Goal: Task Accomplishment & Management: Use online tool/utility

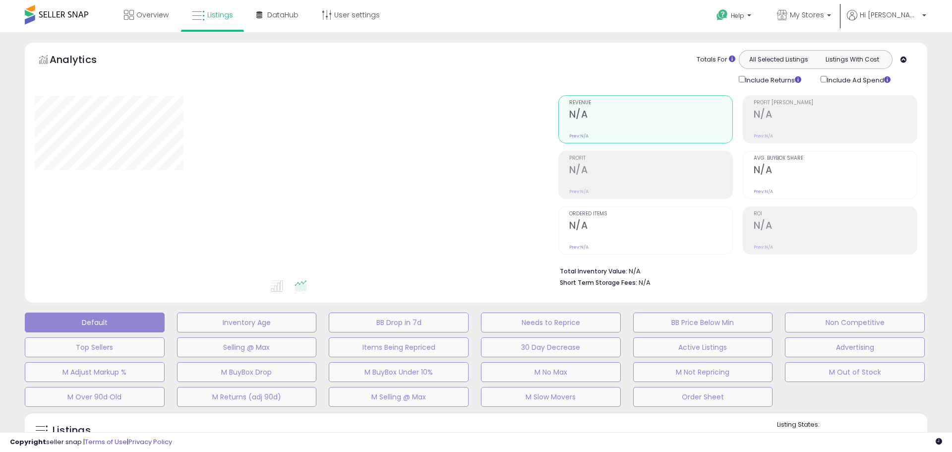
type input "**********"
select select "**"
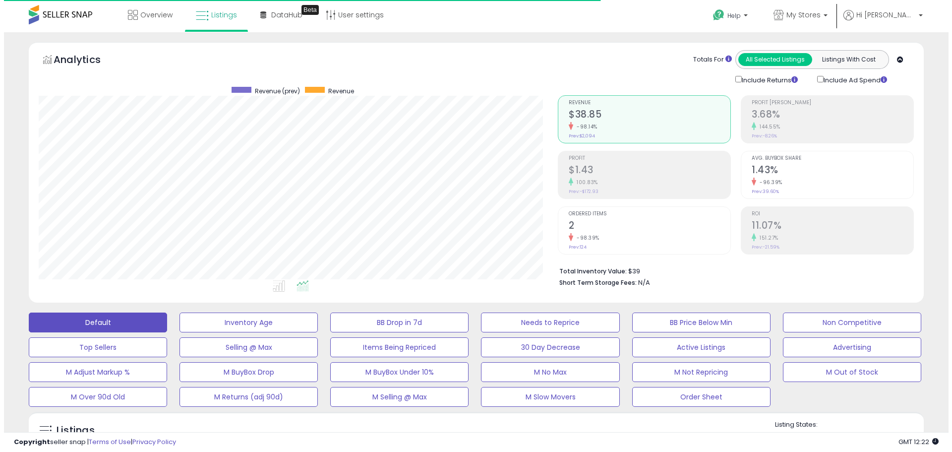
scroll to position [203, 519]
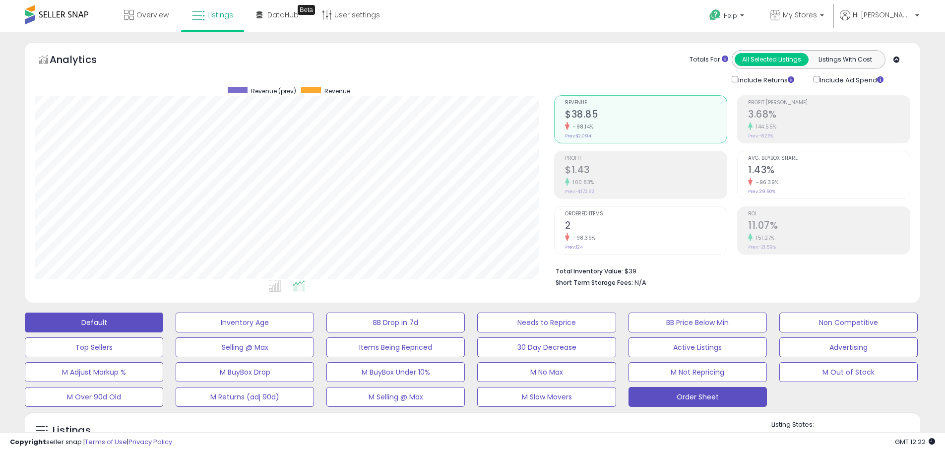
click at [699, 401] on button "Order Sheet" at bounding box center [697, 397] width 138 height 20
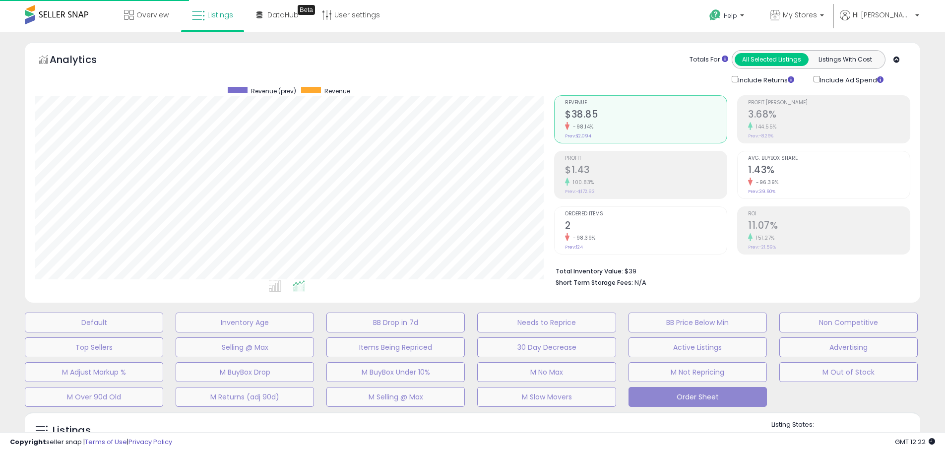
scroll to position [203, 524]
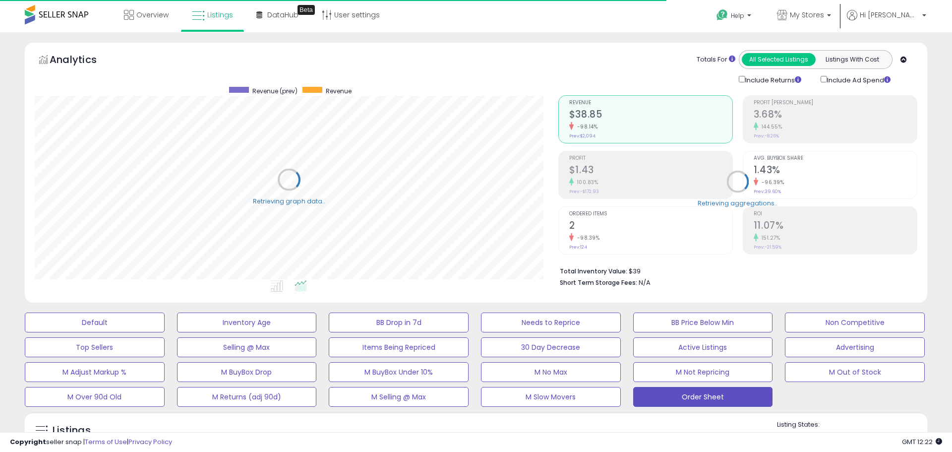
select select "**"
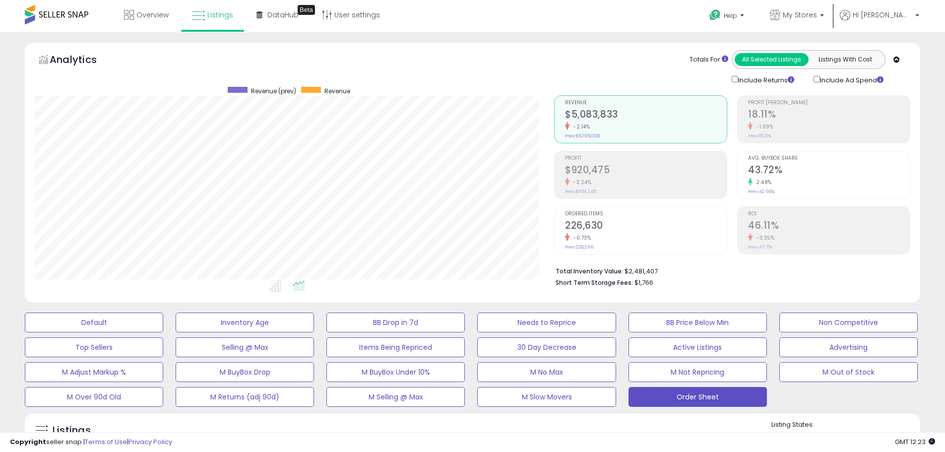
scroll to position [203, 519]
click at [817, 15] on span "My Stores" at bounding box center [800, 15] width 34 height 10
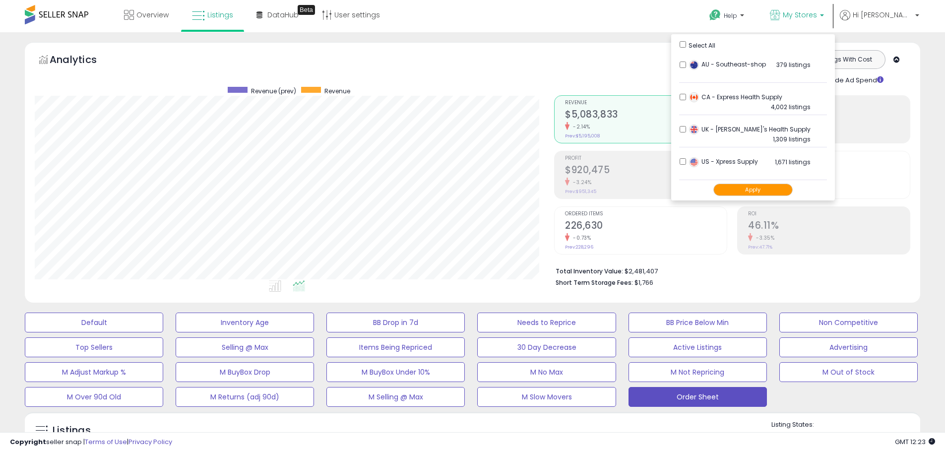
click at [778, 189] on button "Apply" at bounding box center [752, 189] width 79 height 12
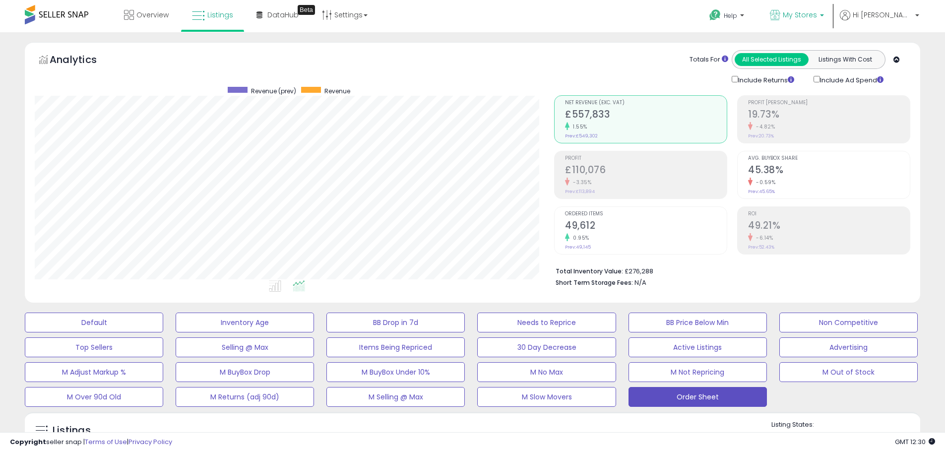
click at [817, 13] on span "My Stores" at bounding box center [800, 15] width 34 height 10
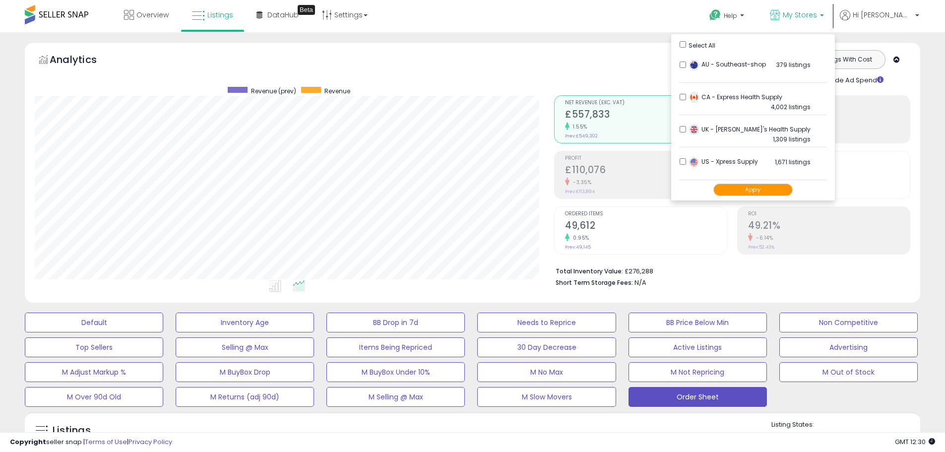
click at [906, 118] on h2 "19.73%" at bounding box center [829, 115] width 162 height 13
click at [910, 118] on h2 "19.73%" at bounding box center [829, 115] width 162 height 13
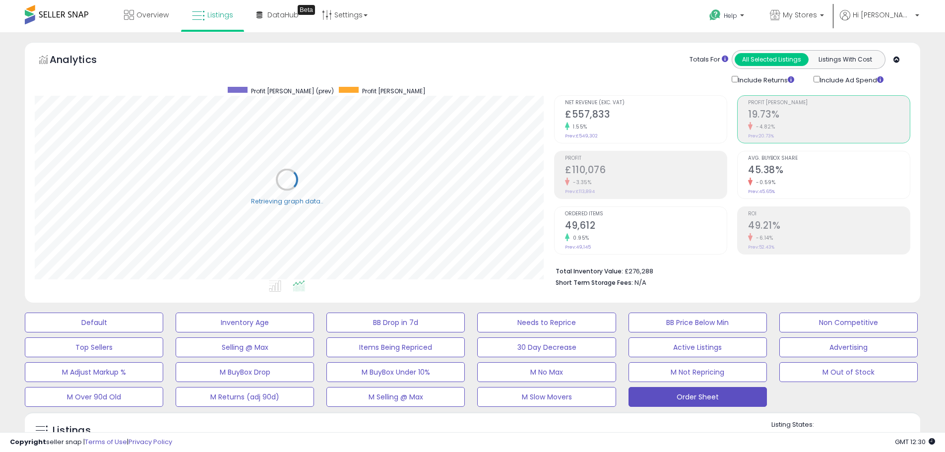
scroll to position [495707, 495391]
click at [824, 22] on p "My Stores" at bounding box center [797, 16] width 54 height 12
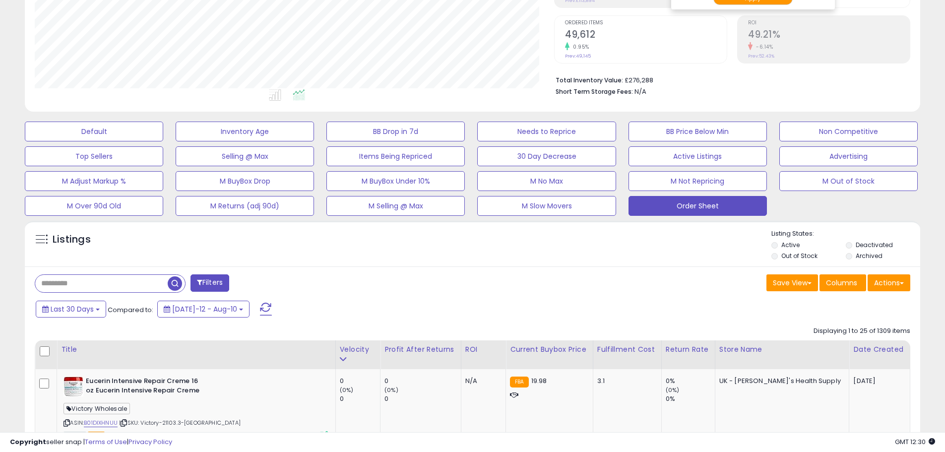
scroll to position [198, 0]
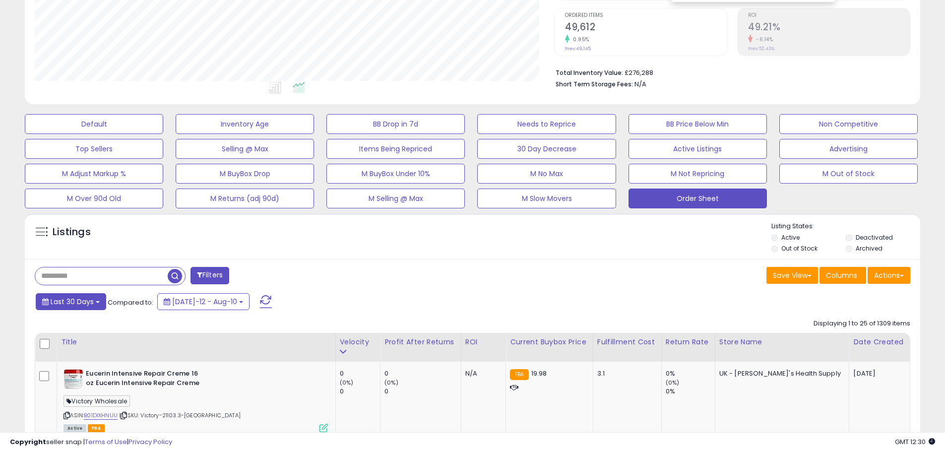
drag, startPoint x: 77, startPoint y: 300, endPoint x: 85, endPoint y: 295, distance: 9.4
click at [77, 300] on span "Last 30 Days" at bounding box center [72, 302] width 43 height 10
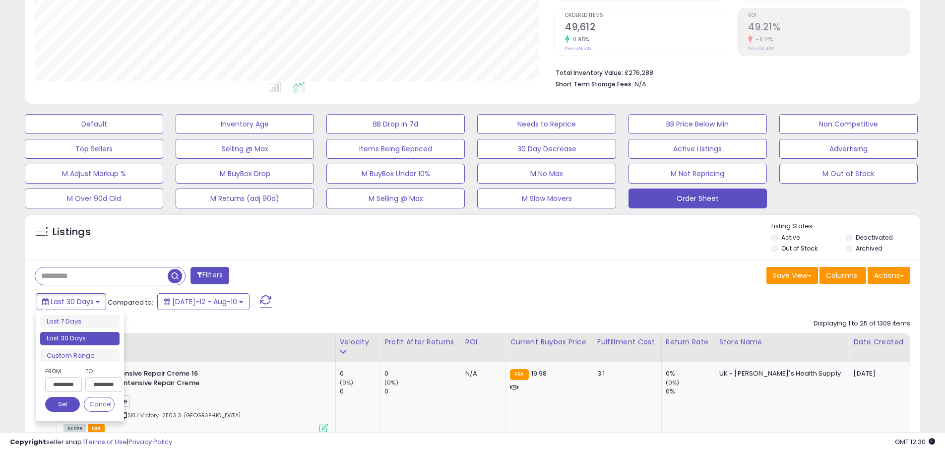
click at [69, 378] on input "**********" at bounding box center [63, 384] width 37 height 15
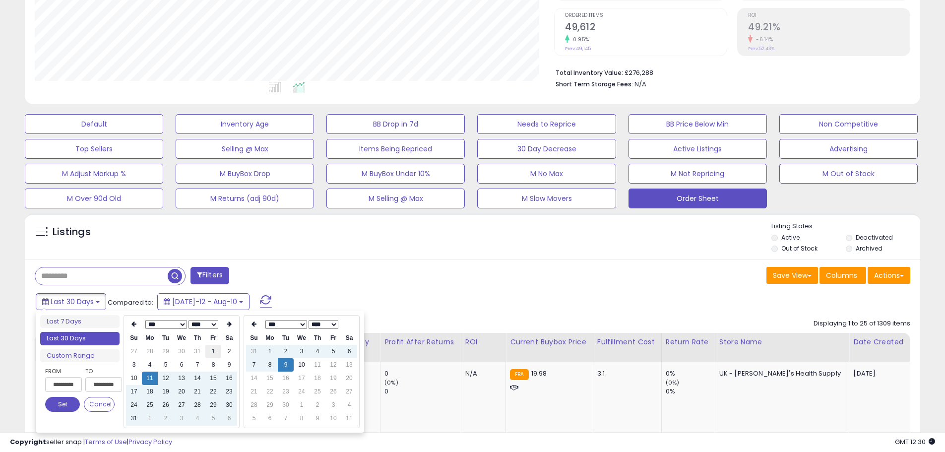
type input "**********"
click at [213, 351] on td "1" at bounding box center [213, 351] width 16 height 13
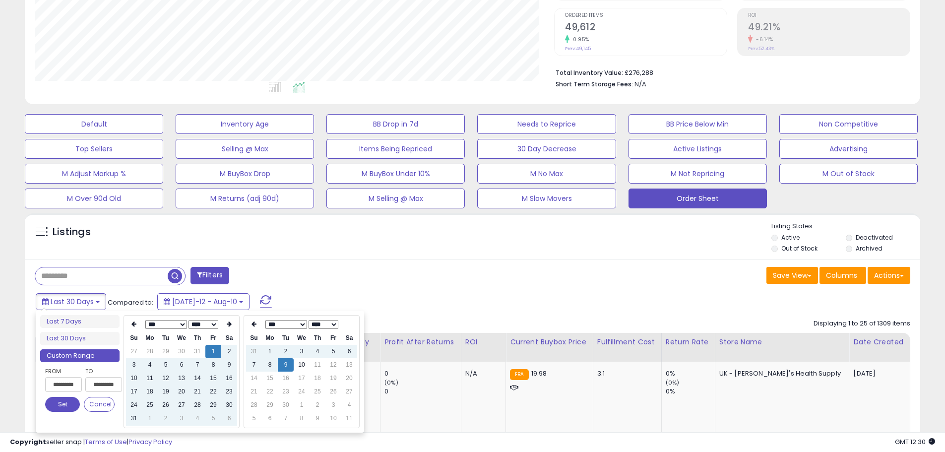
click at [383, 269] on div "Filters" at bounding box center [249, 277] width 445 height 20
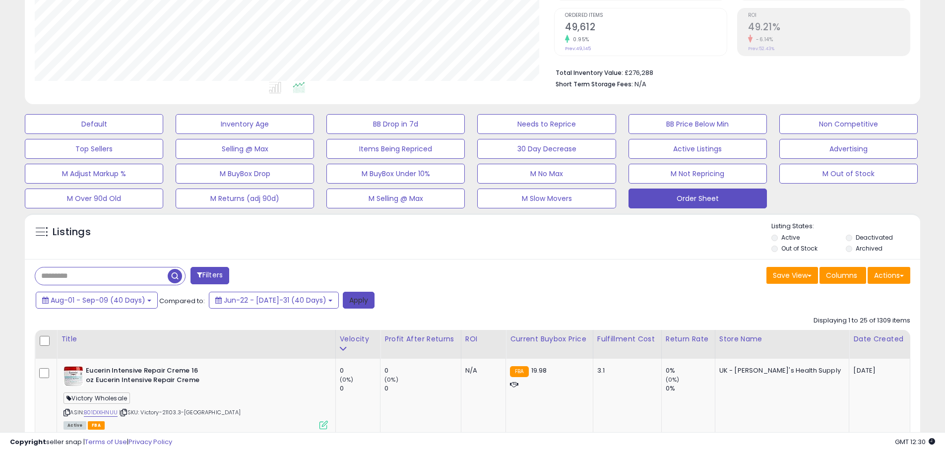
click at [343, 302] on button "Apply" at bounding box center [359, 300] width 32 height 17
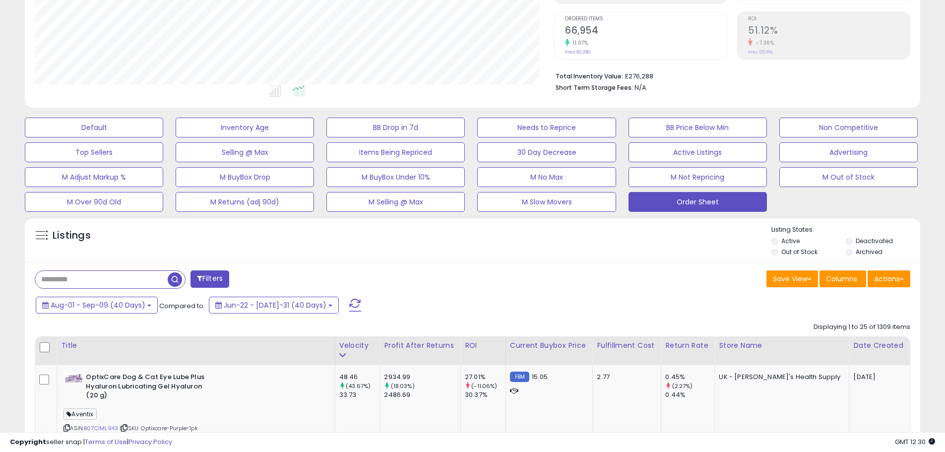
scroll to position [203, 519]
click at [881, 274] on button "Actions" at bounding box center [888, 278] width 43 height 17
click at [863, 320] on link "Export Visible Columns" at bounding box center [848, 324] width 109 height 15
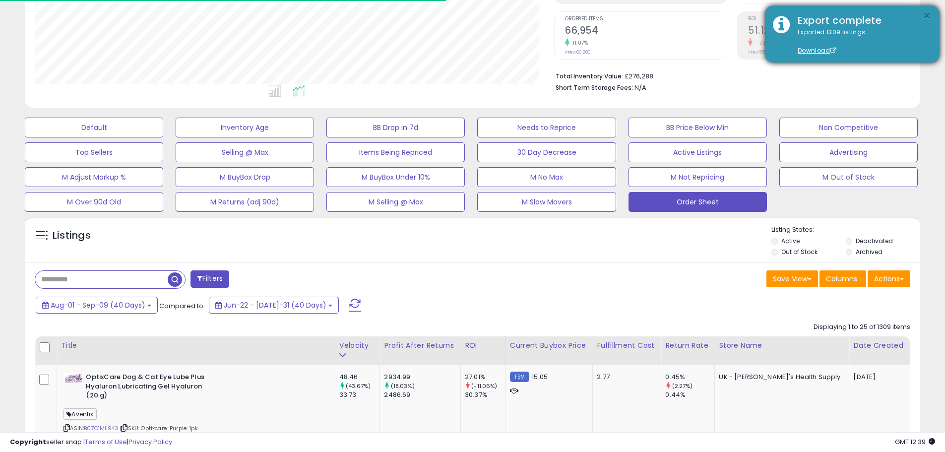
click at [927, 13] on button "×" at bounding box center [926, 16] width 8 height 12
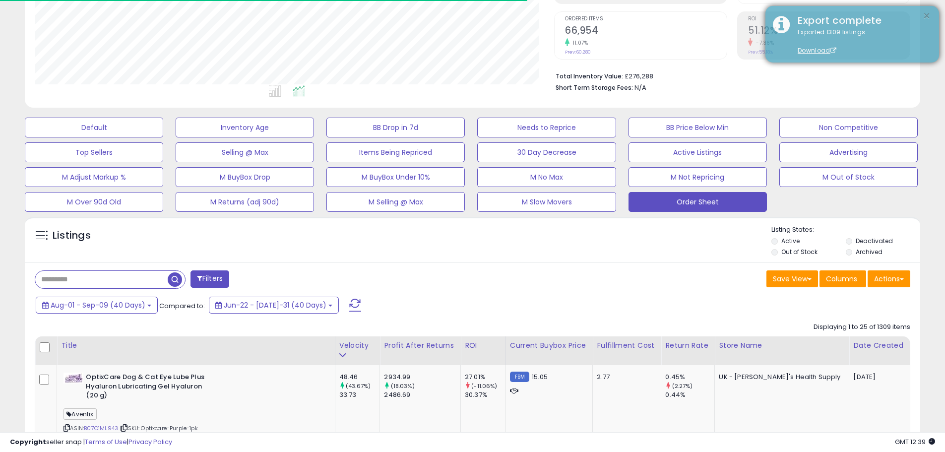
scroll to position [0, 0]
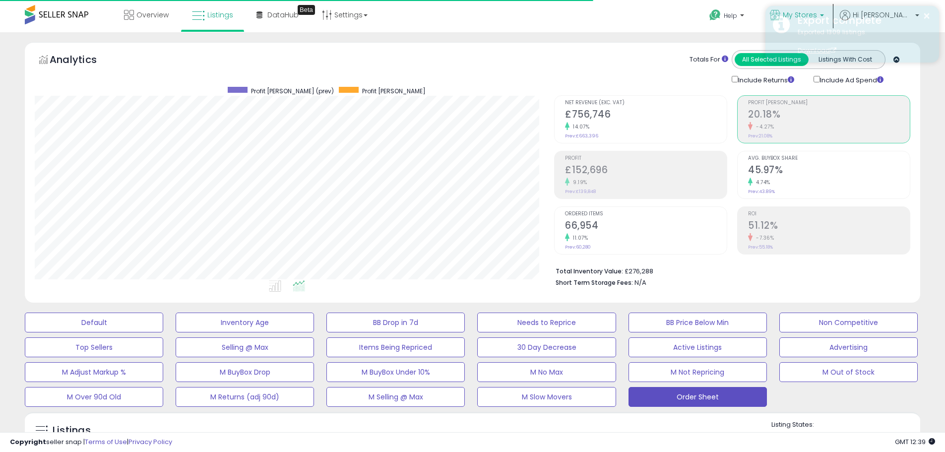
click at [817, 14] on span "My Stores" at bounding box center [800, 15] width 34 height 10
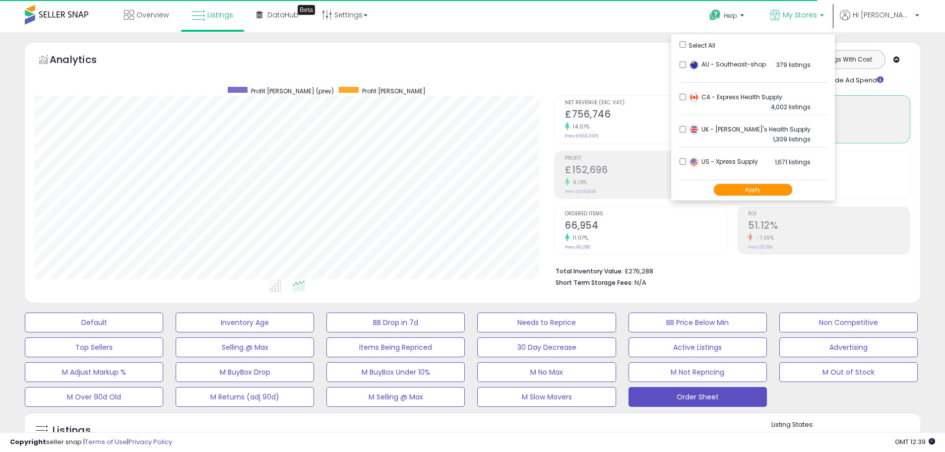
click at [770, 188] on button "Apply" at bounding box center [752, 189] width 79 height 12
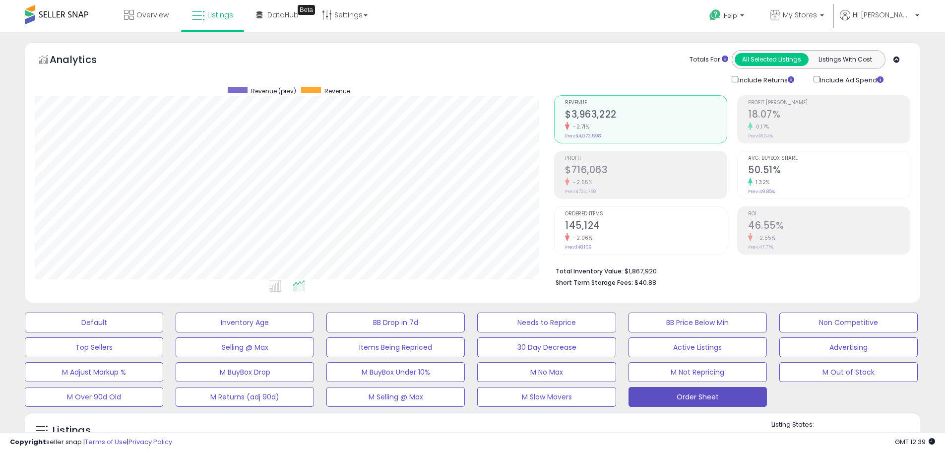
scroll to position [248, 0]
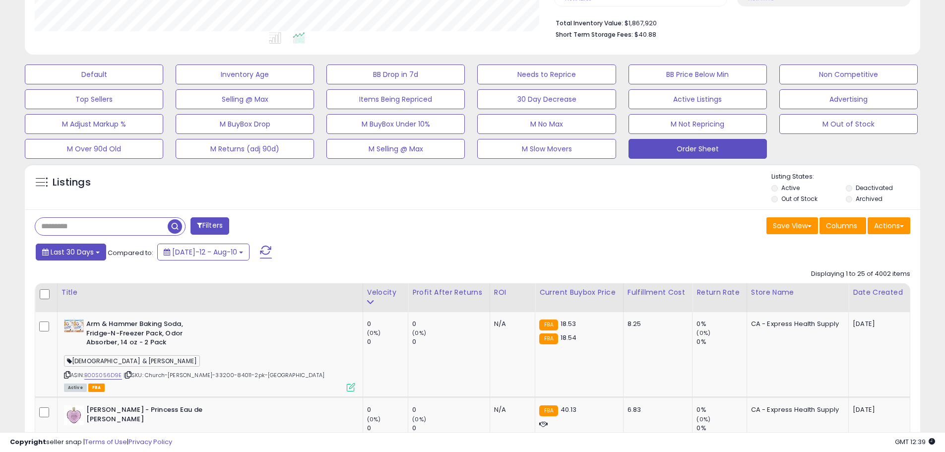
click at [88, 253] on span "Last 30 Days" at bounding box center [72, 252] width 43 height 10
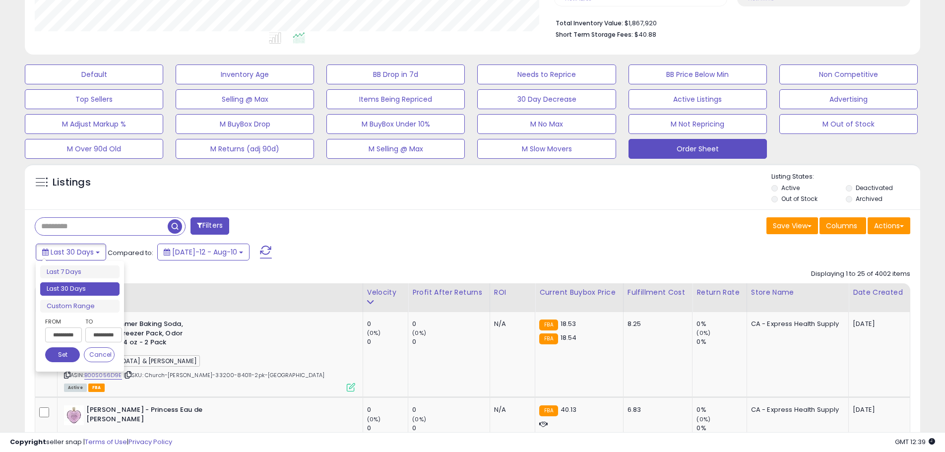
click at [75, 342] on input "**********" at bounding box center [63, 334] width 37 height 15
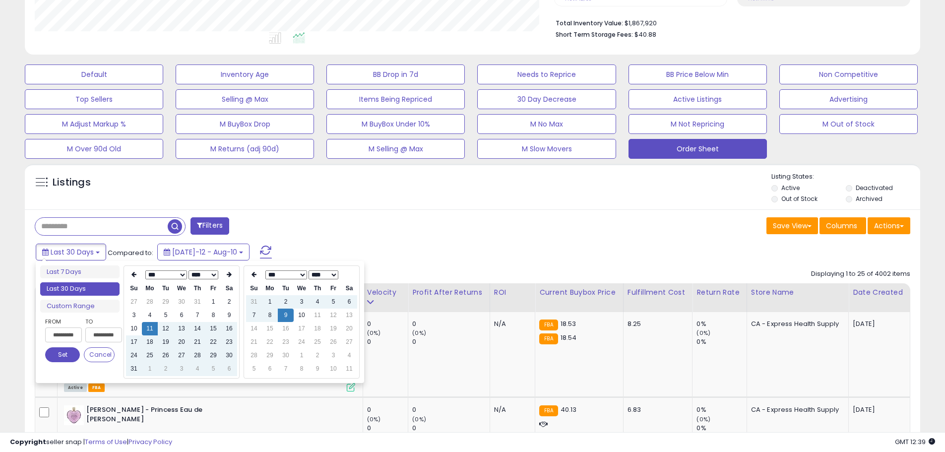
click at [214, 295] on th "Fr" at bounding box center [213, 288] width 16 height 13
type input "**********"
click at [209, 301] on td "1" at bounding box center [213, 301] width 16 height 13
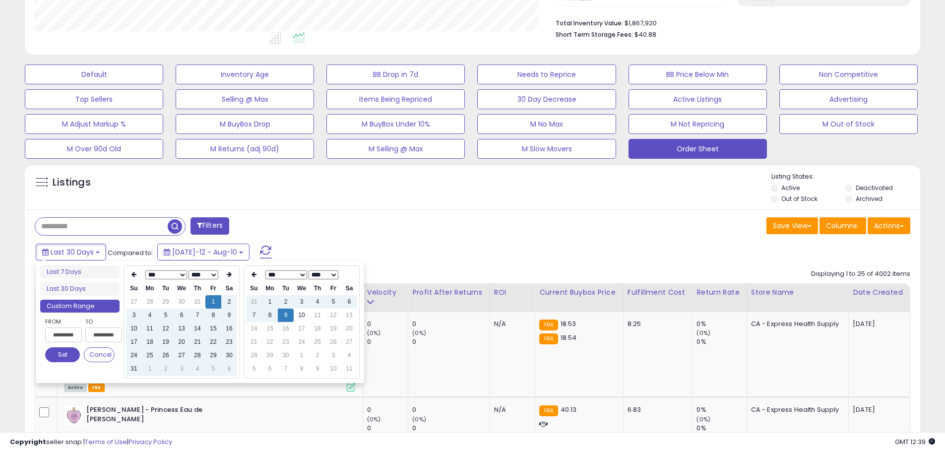
click at [334, 207] on div "Listings Active" at bounding box center [472, 187] width 895 height 46
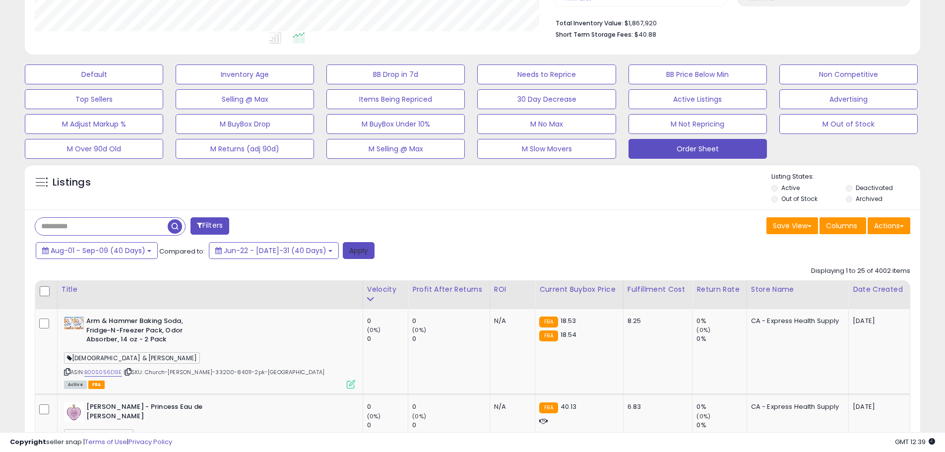
click at [343, 250] on button "Apply" at bounding box center [359, 250] width 32 height 17
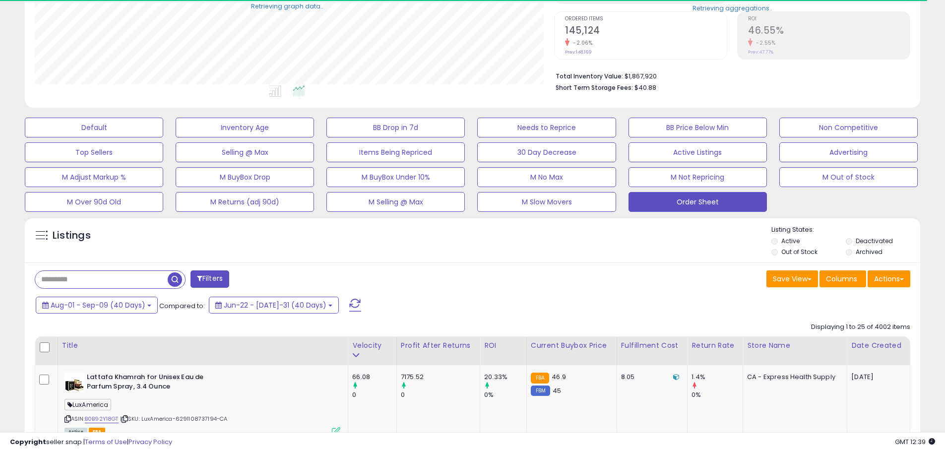
scroll to position [495707, 495391]
click at [904, 275] on button "Actions" at bounding box center [888, 278] width 43 height 17
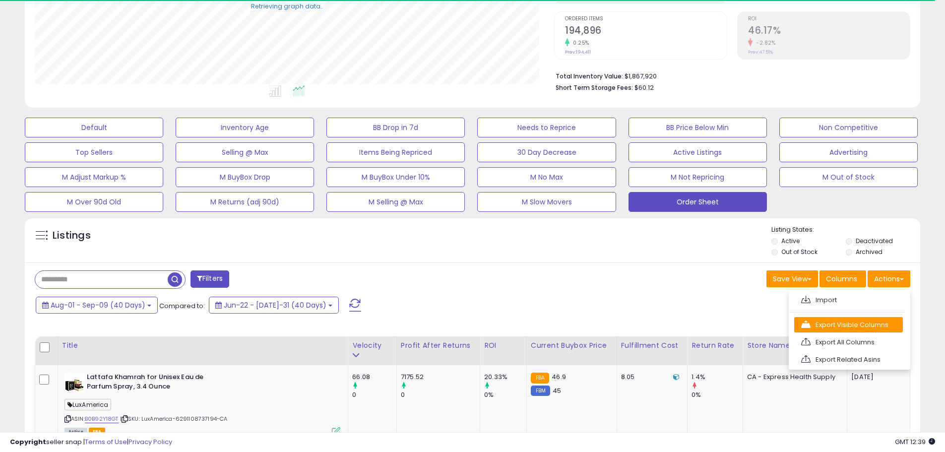
click at [873, 329] on link "Export Visible Columns" at bounding box center [848, 324] width 109 height 15
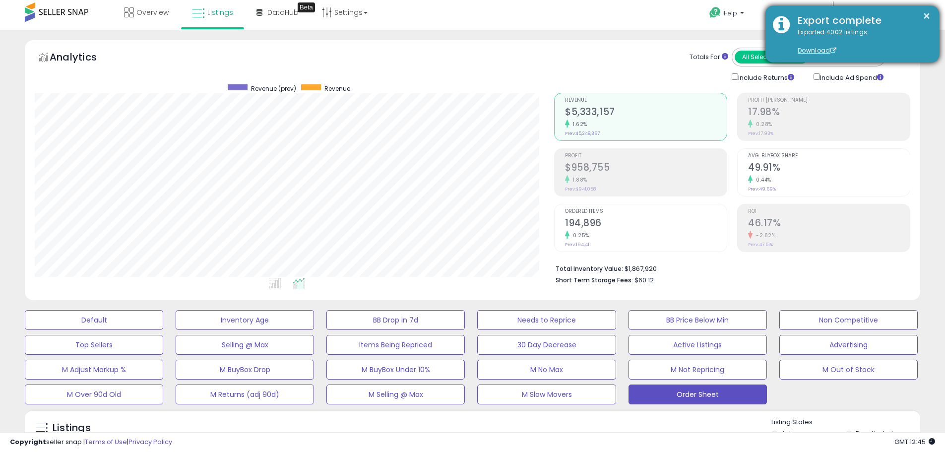
scroll to position [0, 0]
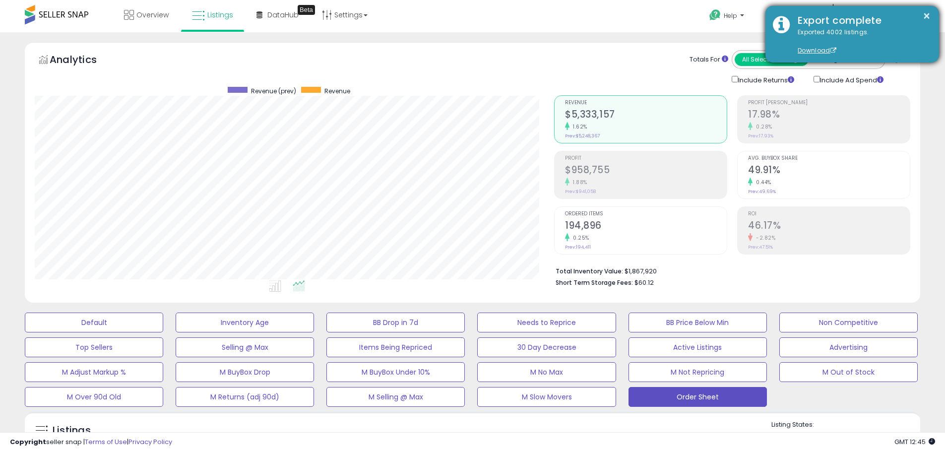
click at [930, 18] on div "Export complete" at bounding box center [860, 20] width 141 height 14
click at [929, 16] on button "×" at bounding box center [926, 16] width 8 height 12
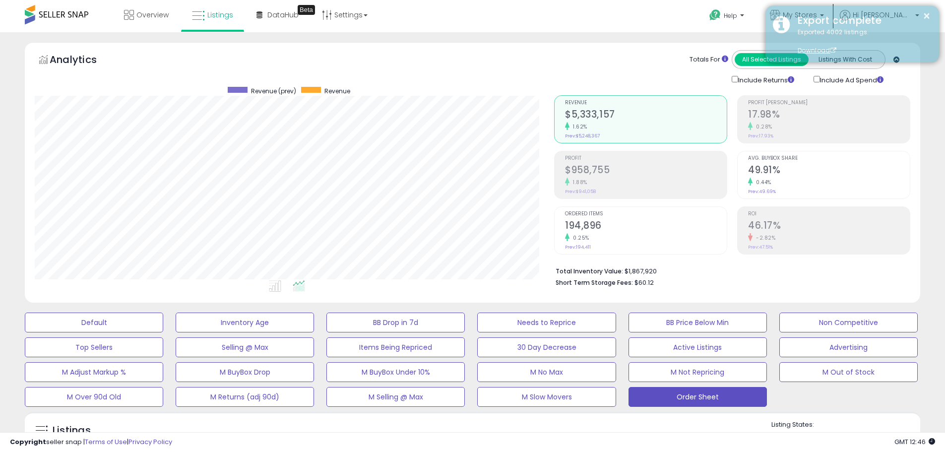
click at [819, 13] on div "× Export complete Exported 4002 listings. Download" at bounding box center [852, 34] width 174 height 57
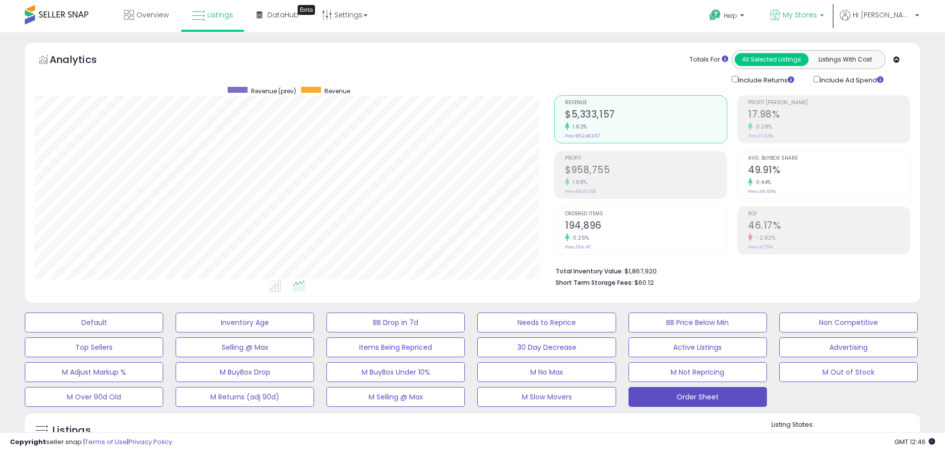
click at [780, 16] on icon at bounding box center [775, 15] width 10 height 10
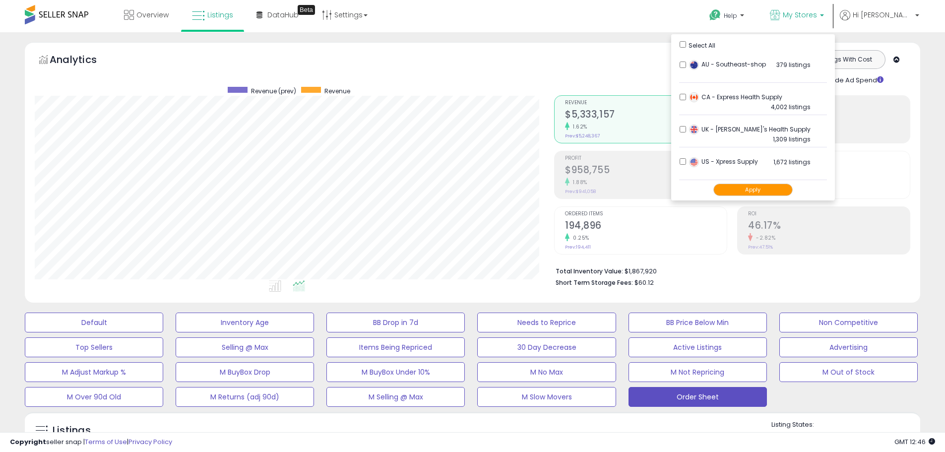
click at [774, 196] on div "Apply" at bounding box center [753, 190] width 148 height 20
click at [775, 192] on button "Apply" at bounding box center [752, 189] width 79 height 12
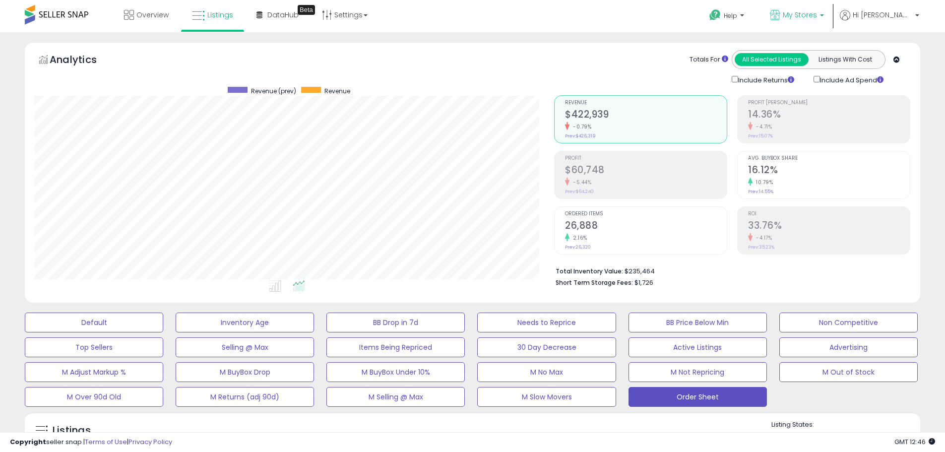
click at [824, 22] on p "My Stores" at bounding box center [797, 16] width 54 height 12
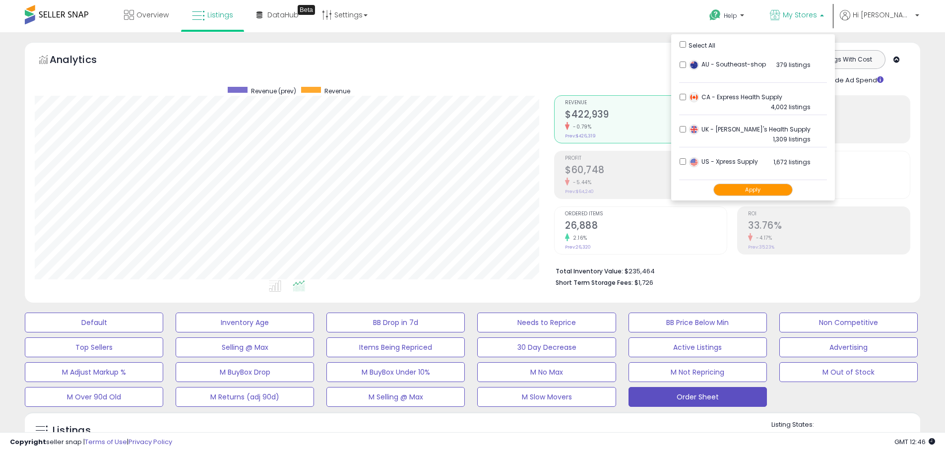
click at [920, 118] on div "Analytics Totals For All Selected Listings Listings With Cost Include Returns I…" at bounding box center [472, 174] width 910 height 265
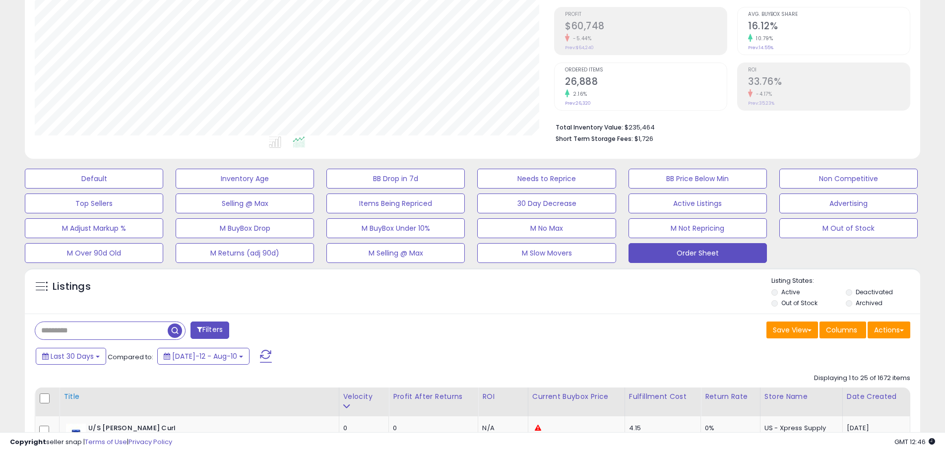
scroll to position [298, 0]
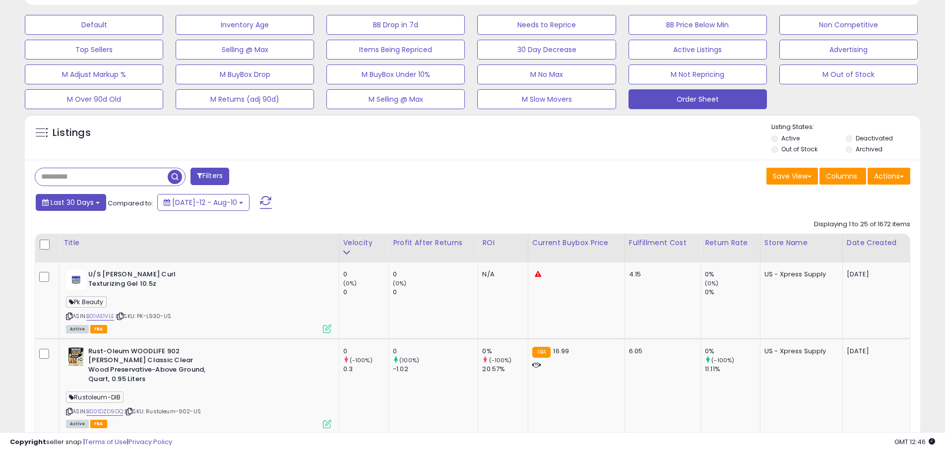
click at [66, 200] on span "Last 30 Days" at bounding box center [72, 202] width 43 height 10
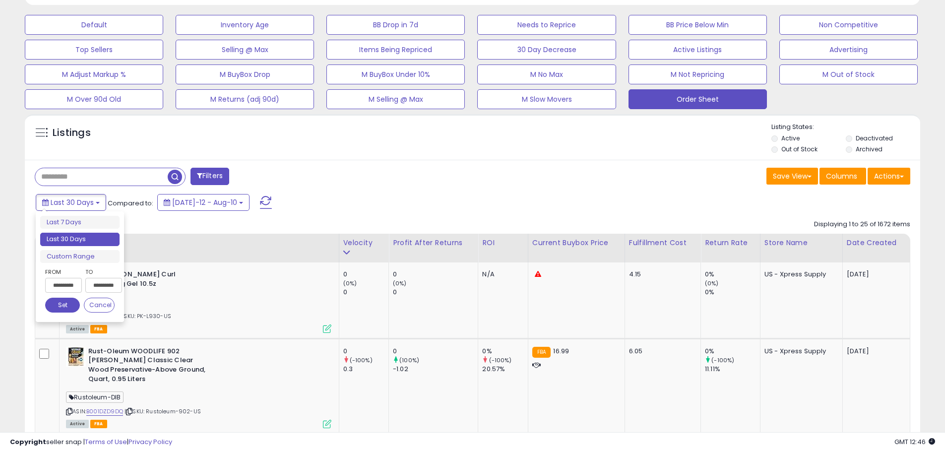
click at [73, 287] on input "**********" at bounding box center [63, 285] width 37 height 15
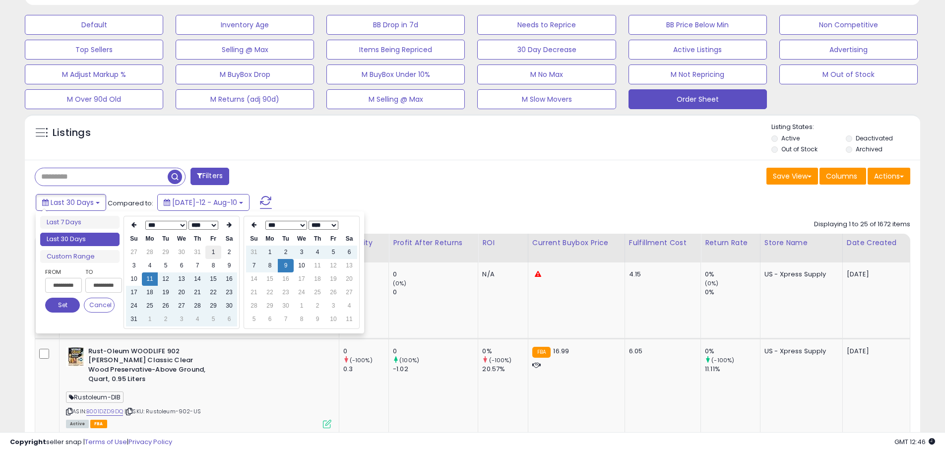
type input "**********"
click at [213, 249] on td "1" at bounding box center [213, 251] width 16 height 13
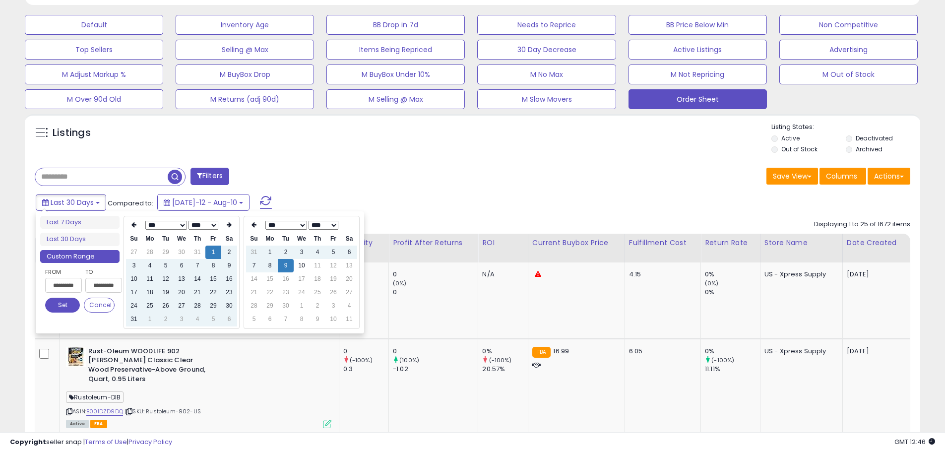
click at [331, 182] on div "Filters" at bounding box center [249, 178] width 445 height 20
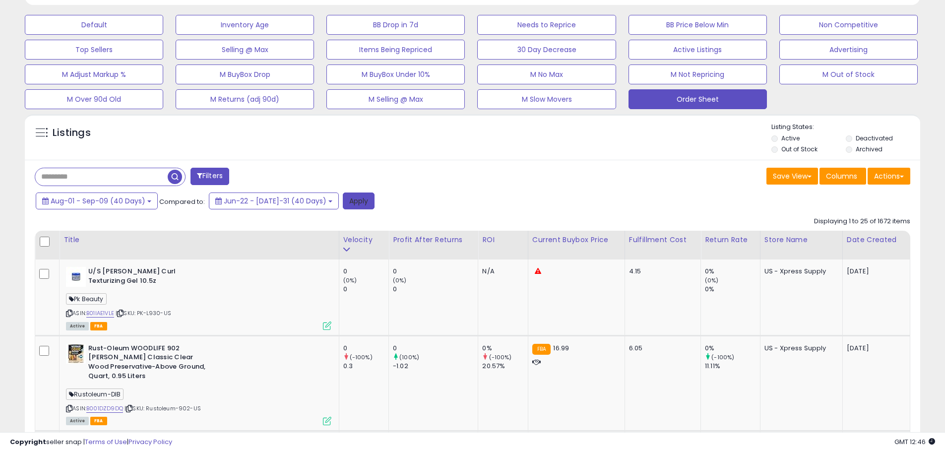
click at [343, 197] on button "Apply" at bounding box center [359, 200] width 32 height 17
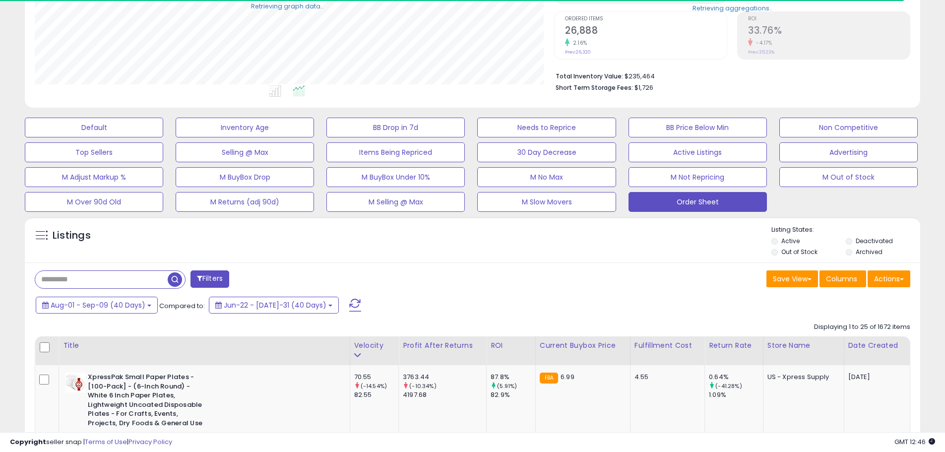
scroll to position [495707, 495391]
click at [880, 275] on button "Actions" at bounding box center [888, 278] width 43 height 17
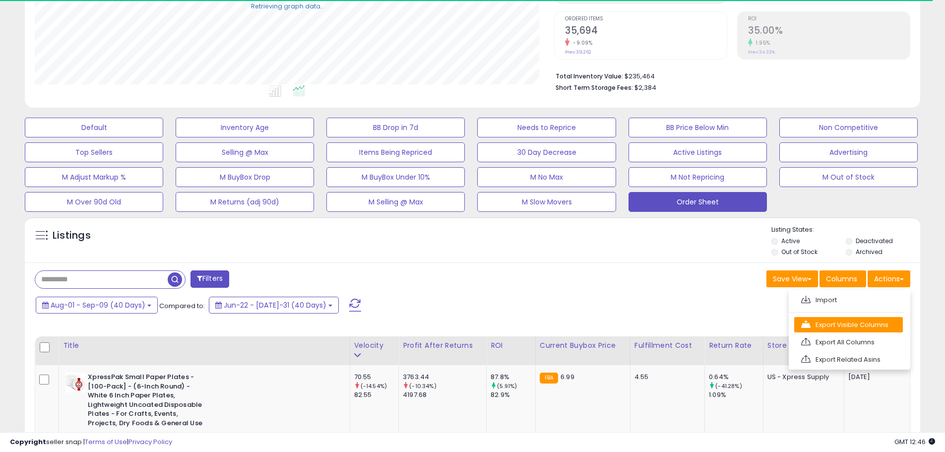
click at [866, 318] on link "Export Visible Columns" at bounding box center [848, 324] width 109 height 15
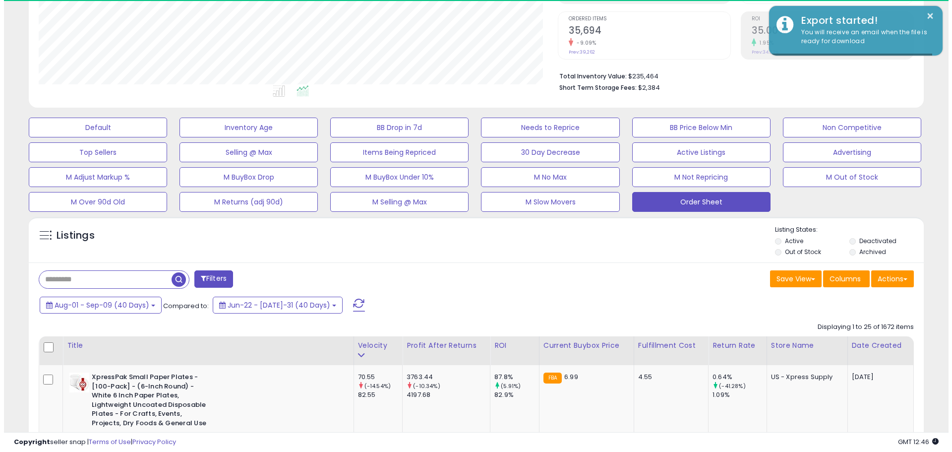
scroll to position [203, 519]
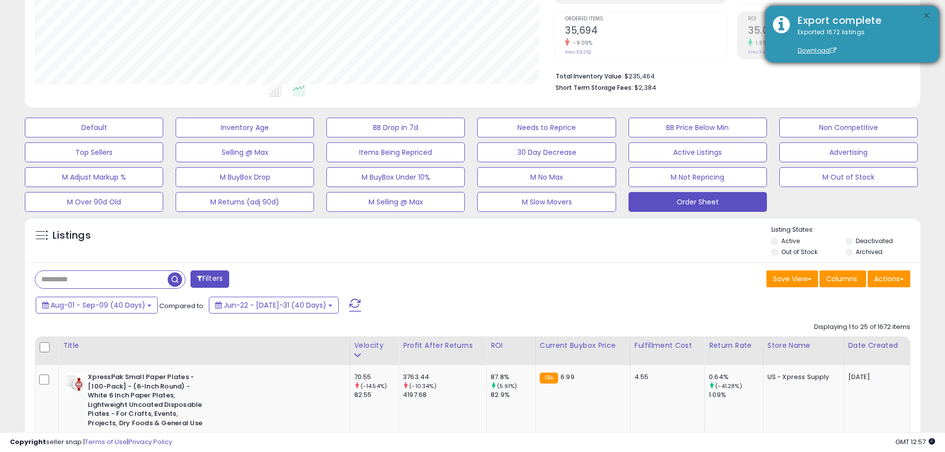
click at [922, 13] on button "×" at bounding box center [926, 16] width 8 height 12
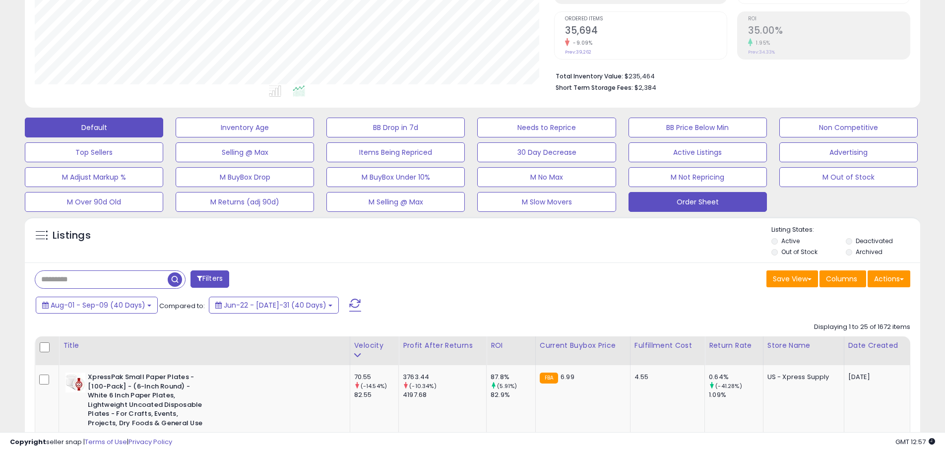
click at [125, 130] on button "Default" at bounding box center [94, 128] width 138 height 20
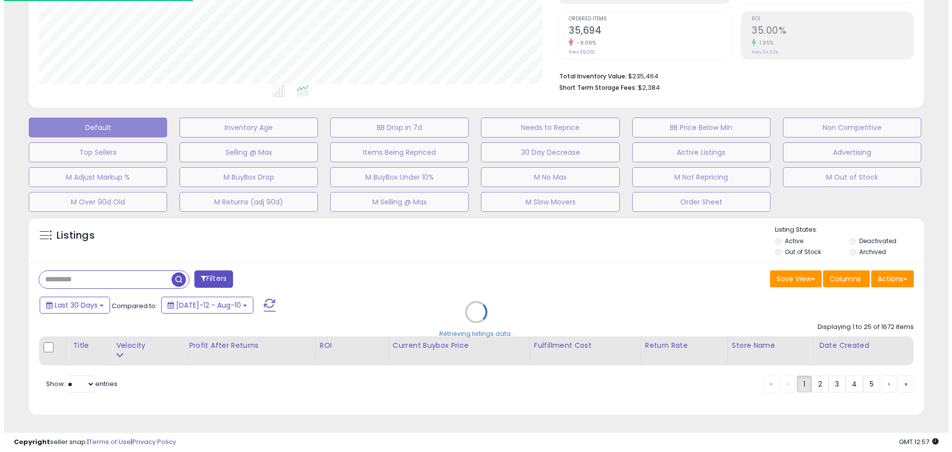
scroll to position [203, 524]
select select "**"
